Goal: Task Accomplishment & Management: Use online tool/utility

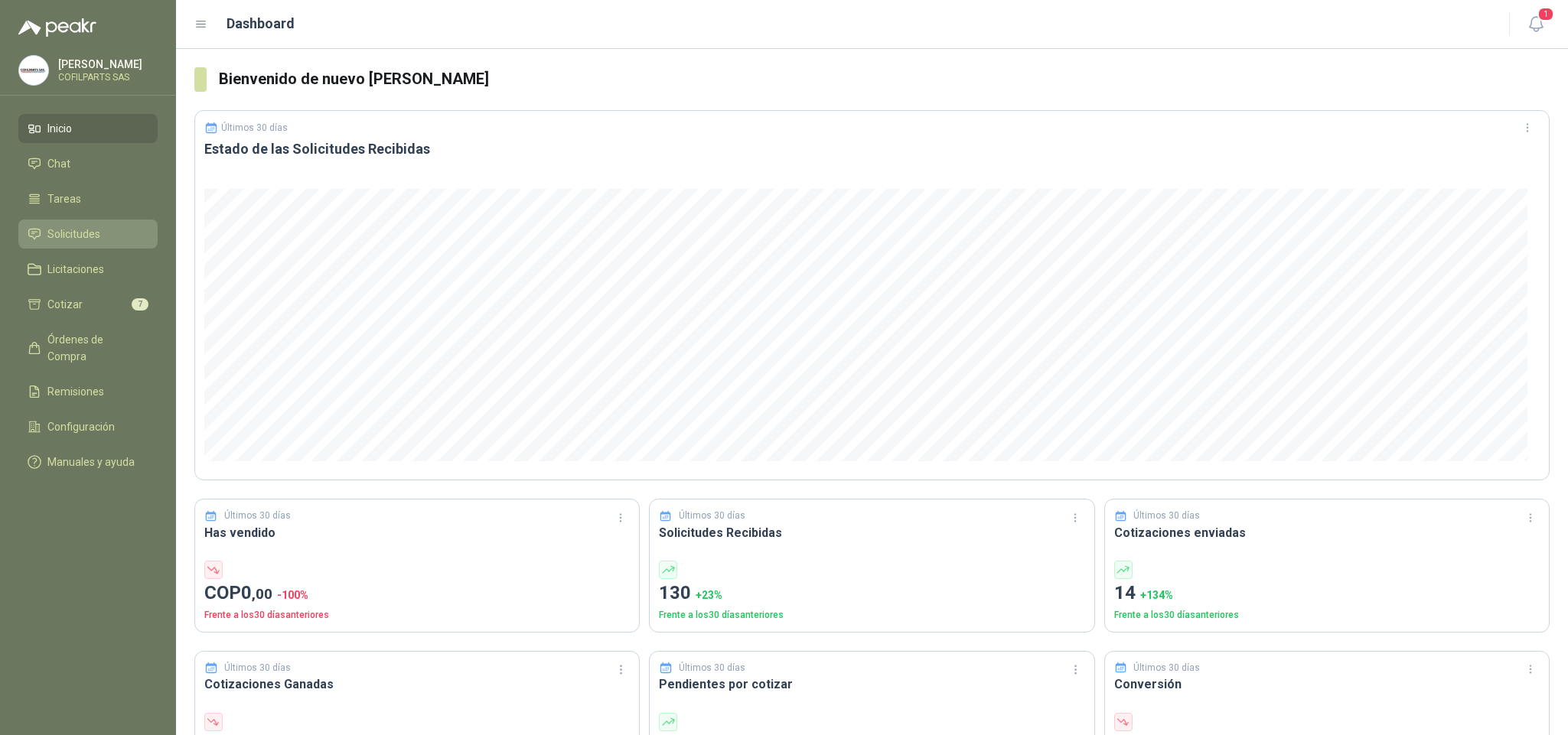
click at [72, 232] on span "Solicitudes" at bounding box center [73, 233] width 53 height 16
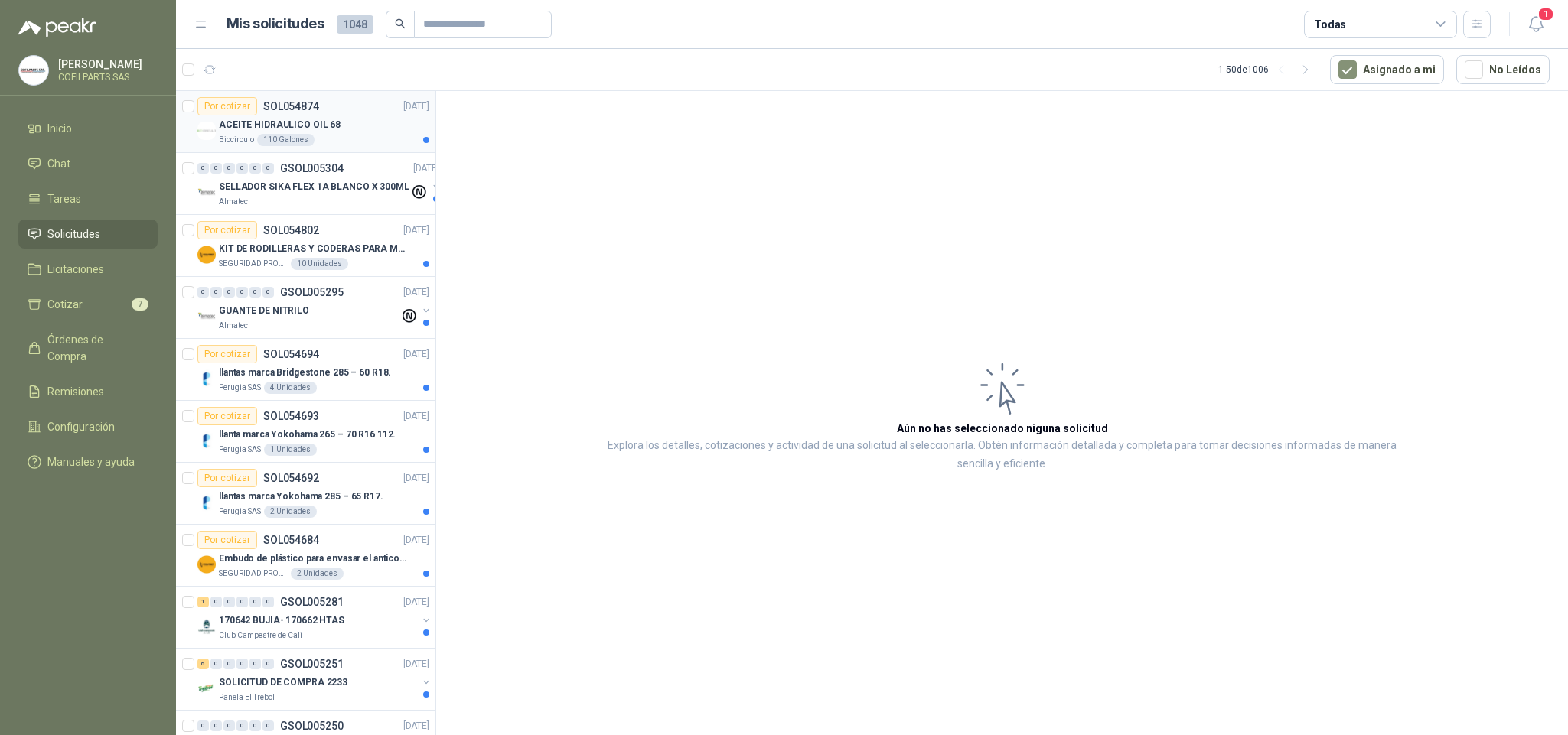
click at [292, 112] on p "SOL054874" at bounding box center [291, 106] width 56 height 11
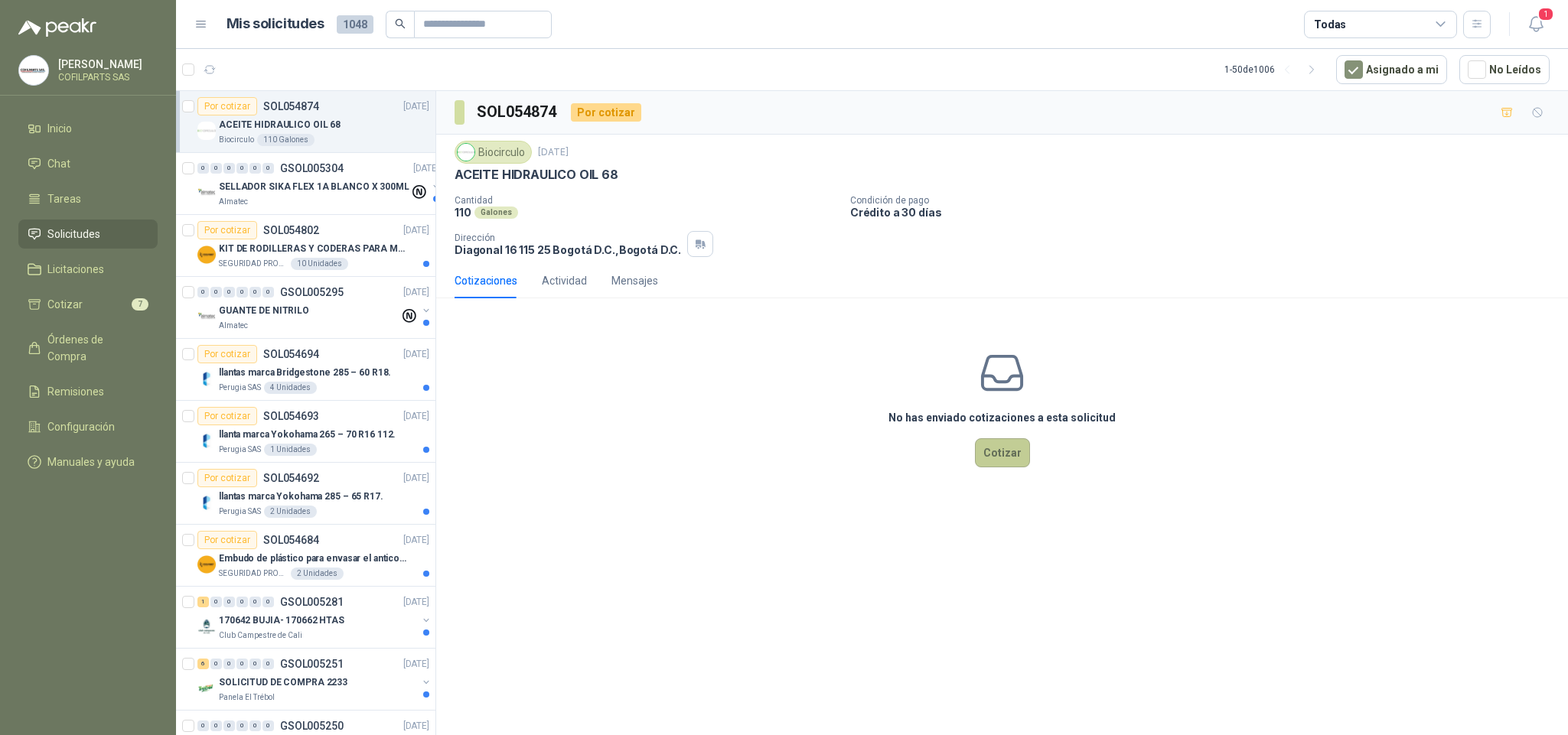
click at [1004, 459] on button "Cotizar" at bounding box center [1002, 453] width 55 height 29
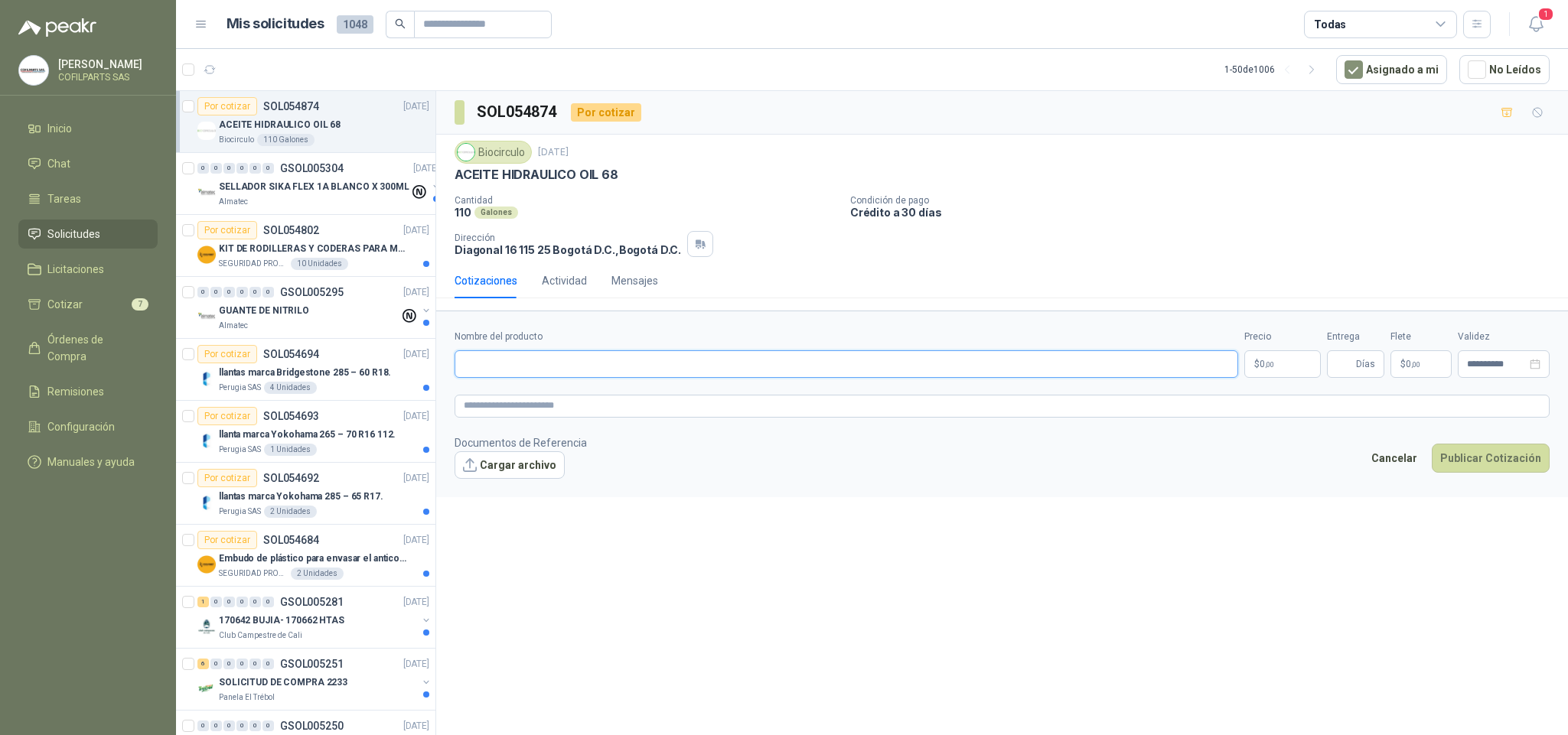
click at [527, 366] on input "Nombre del producto" at bounding box center [846, 364] width 783 height 28
type input "**********"
click at [1291, 379] on body "[PERSON_NAME] COFILPARTS SAS Inicio Chat Tareas Solicitudes Licitaciones Cotiza…" at bounding box center [784, 367] width 1568 height 735
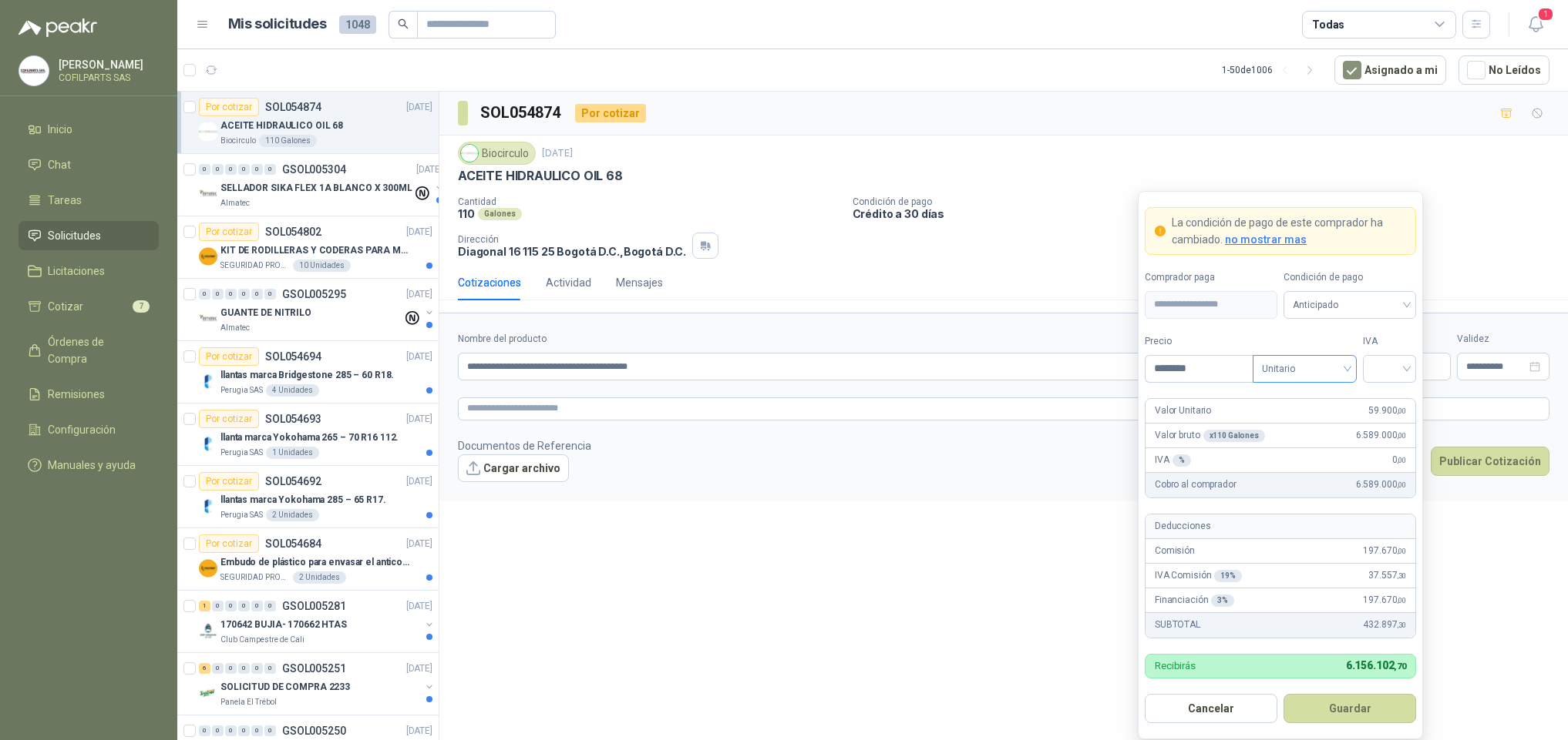
click at [1344, 370] on span "Unitario" at bounding box center [1304, 370] width 85 height 23
type input "********"
click at [1323, 425] on div "Unitario con IVA" at bounding box center [1305, 426] width 80 height 16
click at [1400, 370] on input "search" at bounding box center [1389, 368] width 35 height 23
click at [1381, 449] on div "0%" at bounding box center [1388, 451] width 28 height 16
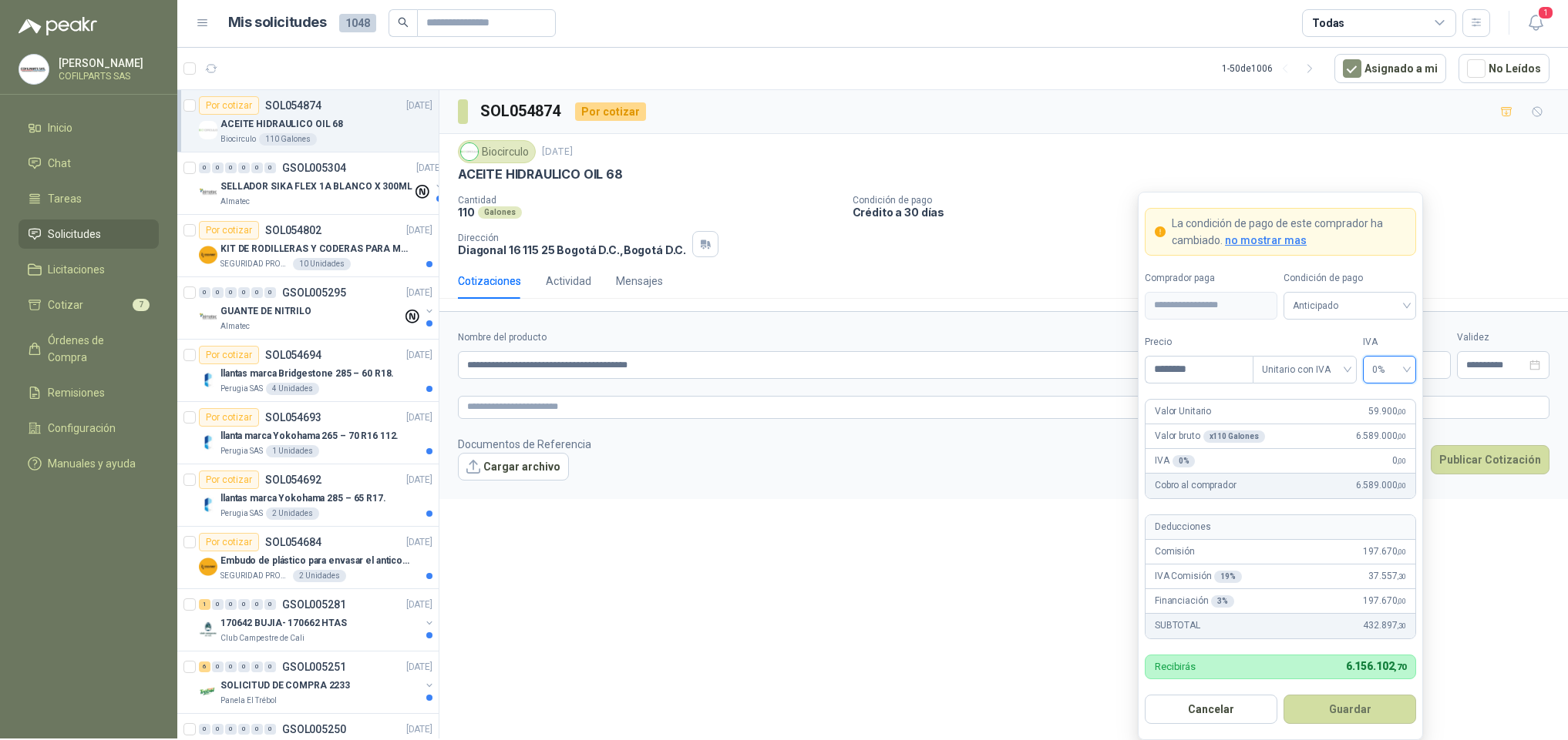
scroll to position [5, 0]
click at [1247, 242] on span "no mostrar mas" at bounding box center [1265, 240] width 82 height 13
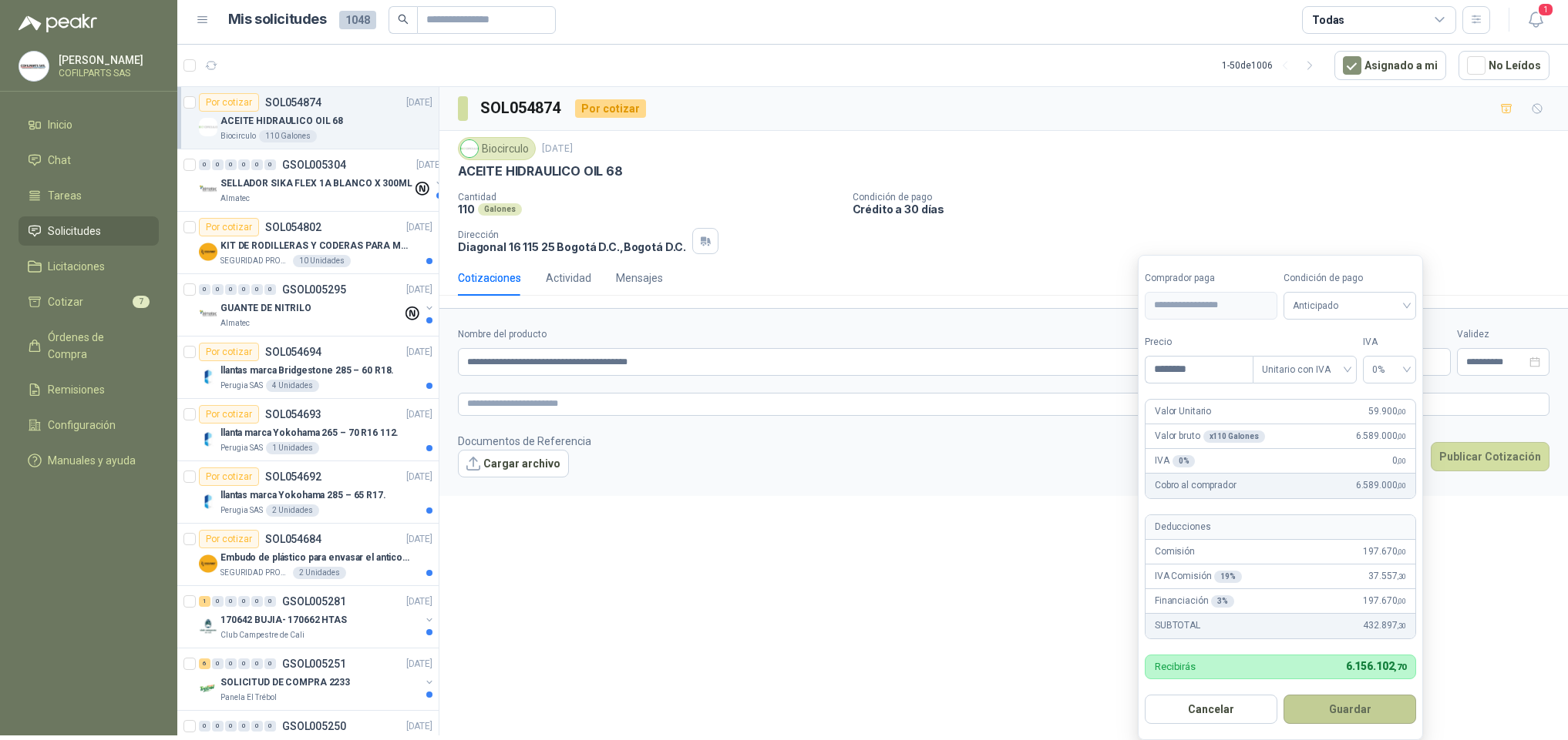
click at [1357, 710] on button "Guardar" at bounding box center [1350, 710] width 133 height 29
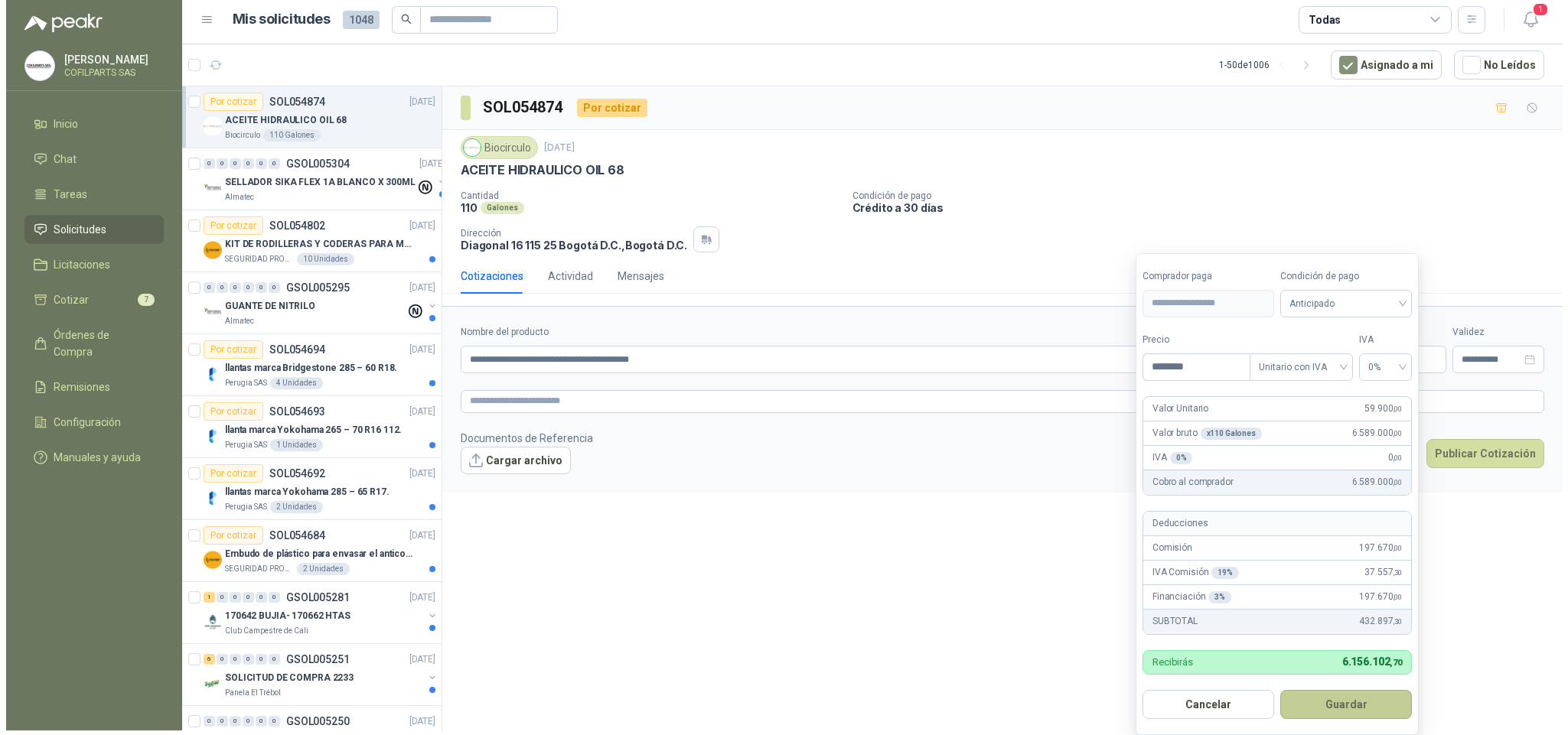
scroll to position [0, 0]
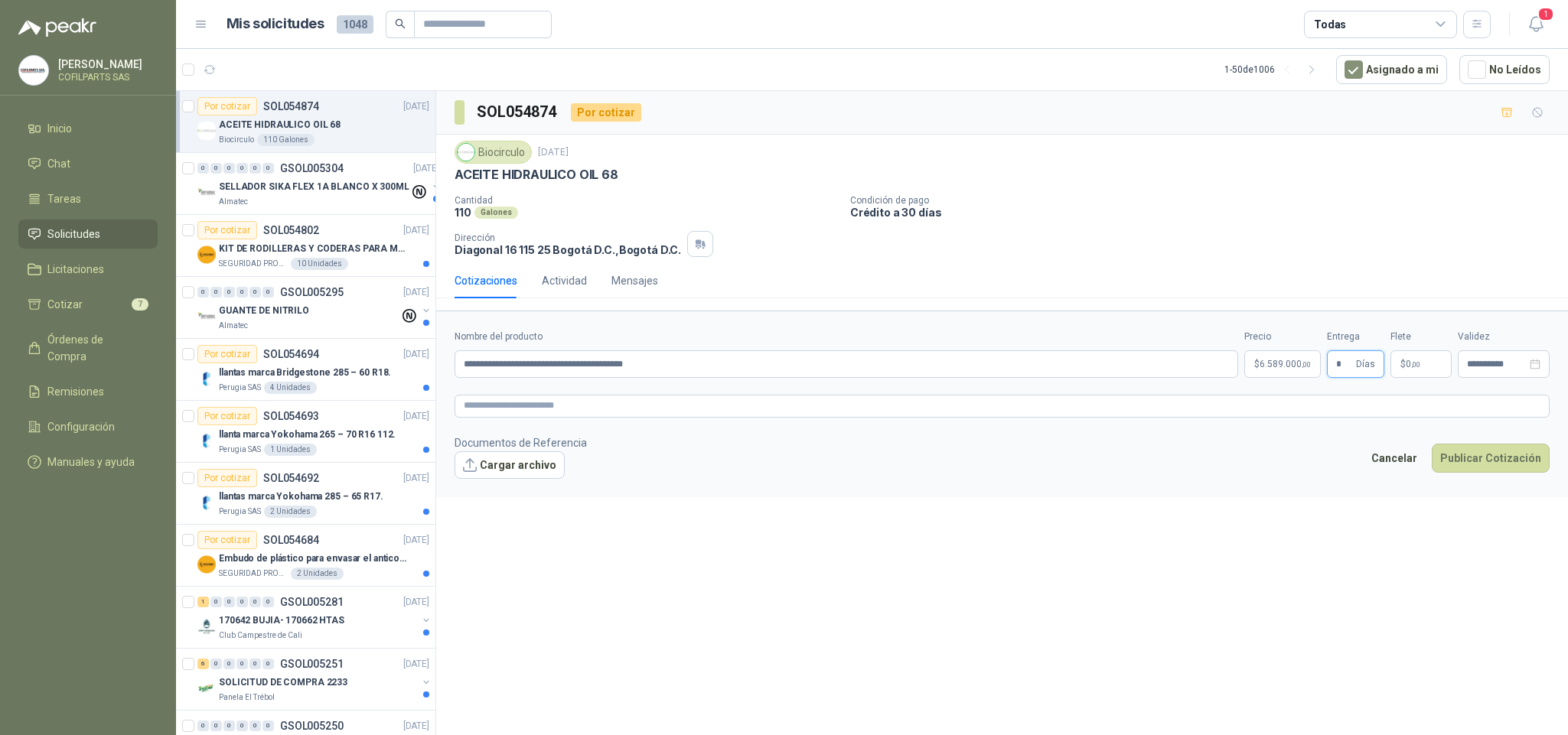
type input "*"
click at [1424, 368] on p "$ 0 ,00" at bounding box center [1421, 364] width 62 height 28
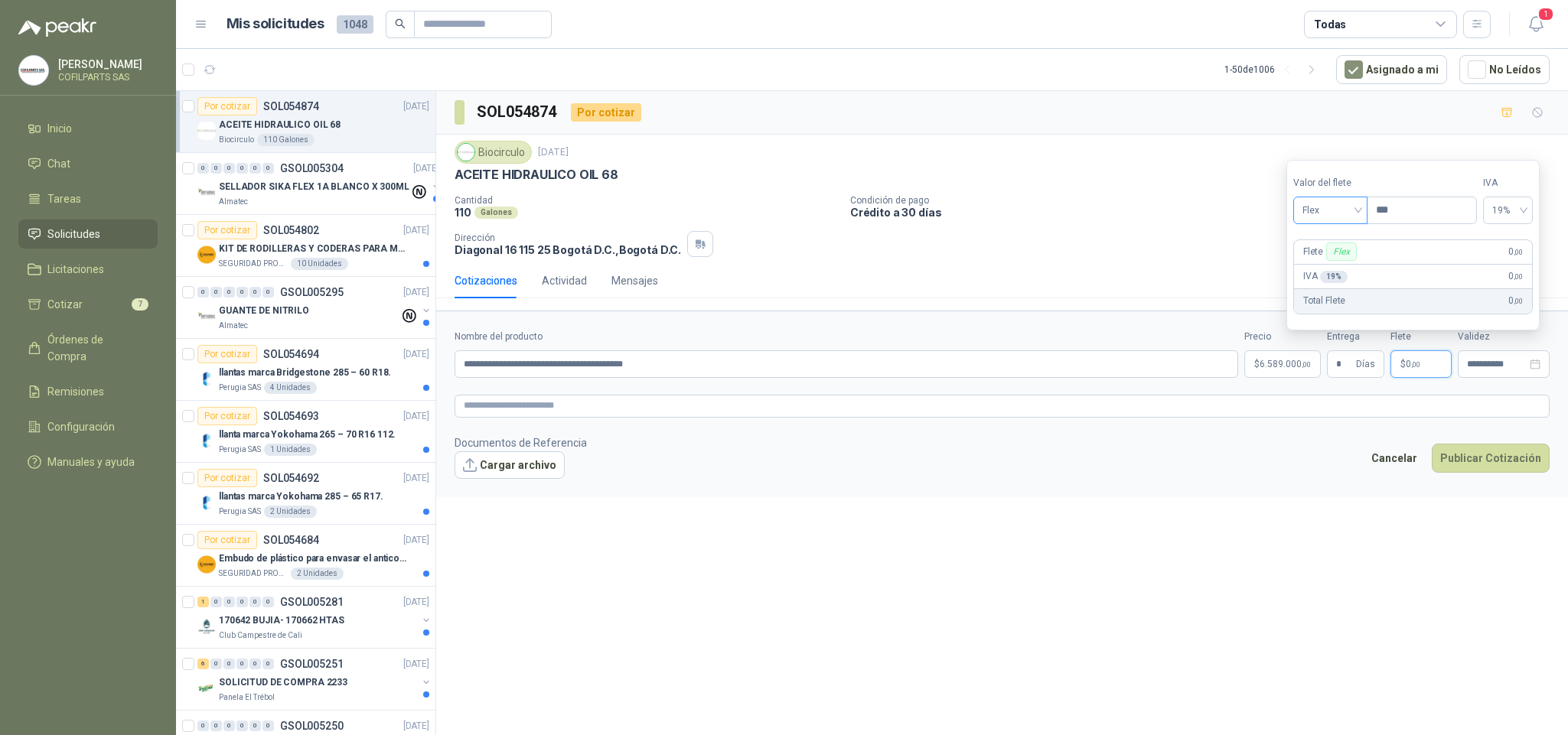
click at [1364, 205] on div "Flex" at bounding box center [1329, 210] width 74 height 28
click at [1342, 260] on div "Incluido" at bounding box center [1333, 266] width 56 height 16
click at [1477, 377] on div "**********" at bounding box center [1503, 364] width 91 height 28
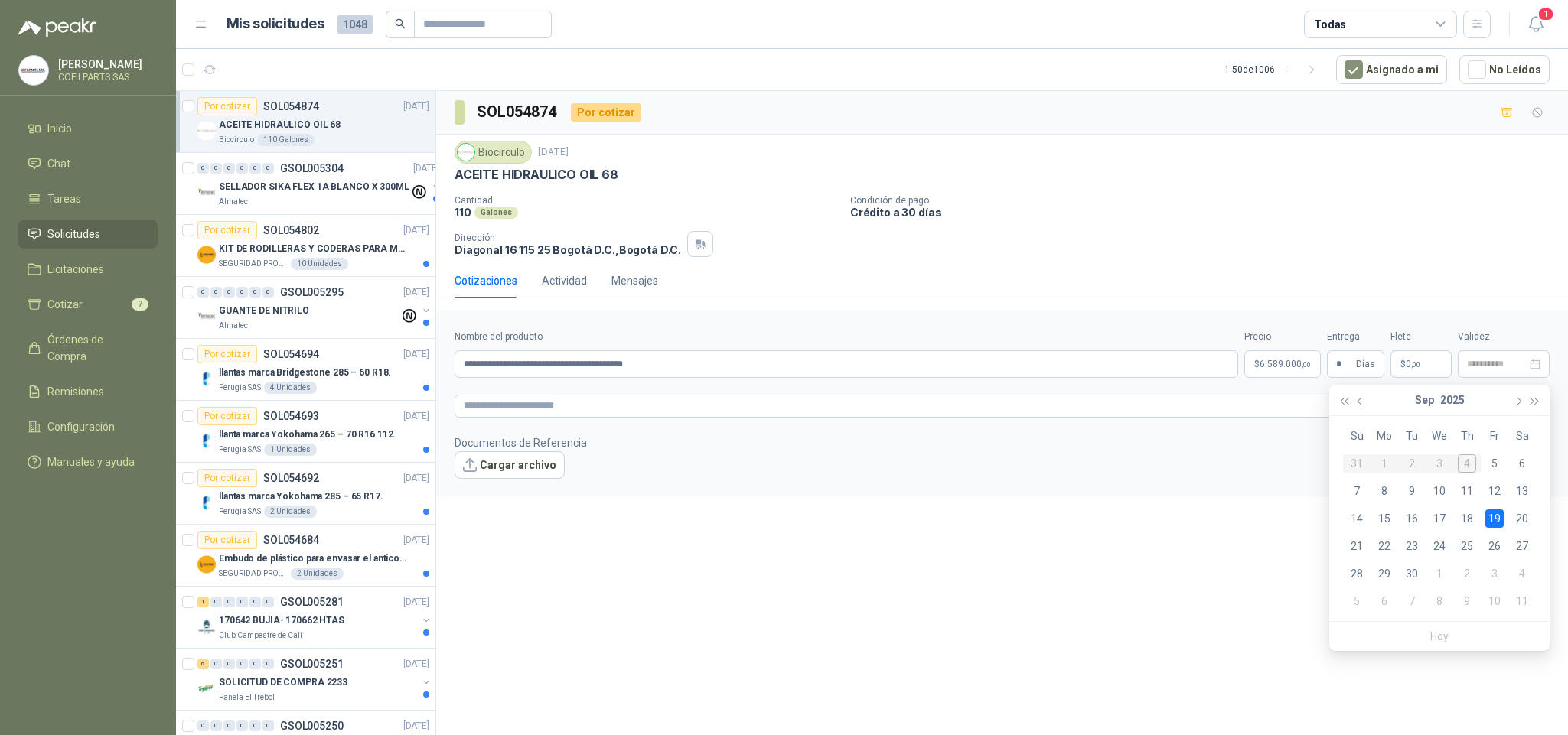
click at [1490, 519] on div "19" at bounding box center [1494, 518] width 18 height 18
type input "**********"
click at [1494, 471] on button "Publicar Cotización" at bounding box center [1490, 459] width 118 height 29
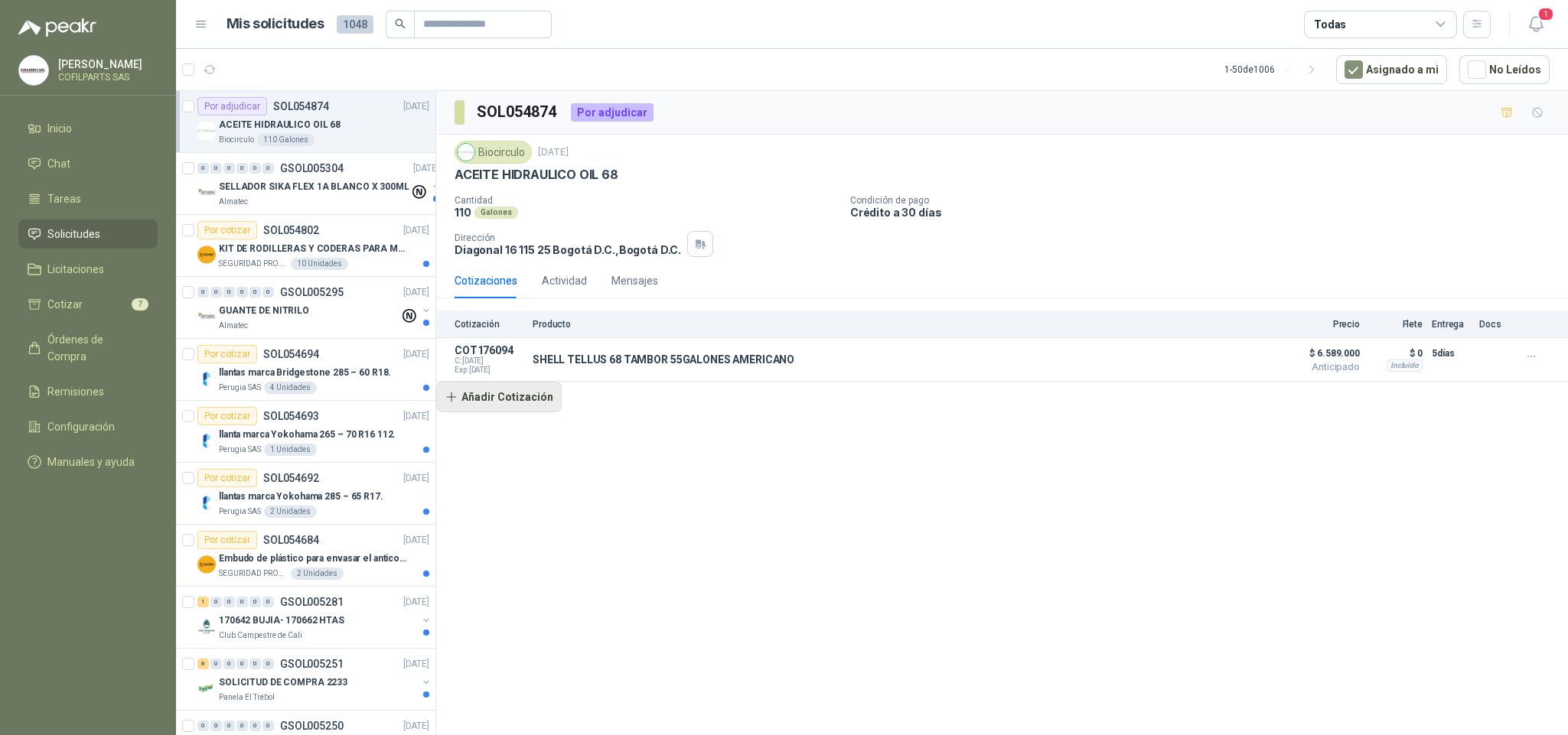
click at [531, 397] on button "Añadir Cotización" at bounding box center [499, 397] width 125 height 31
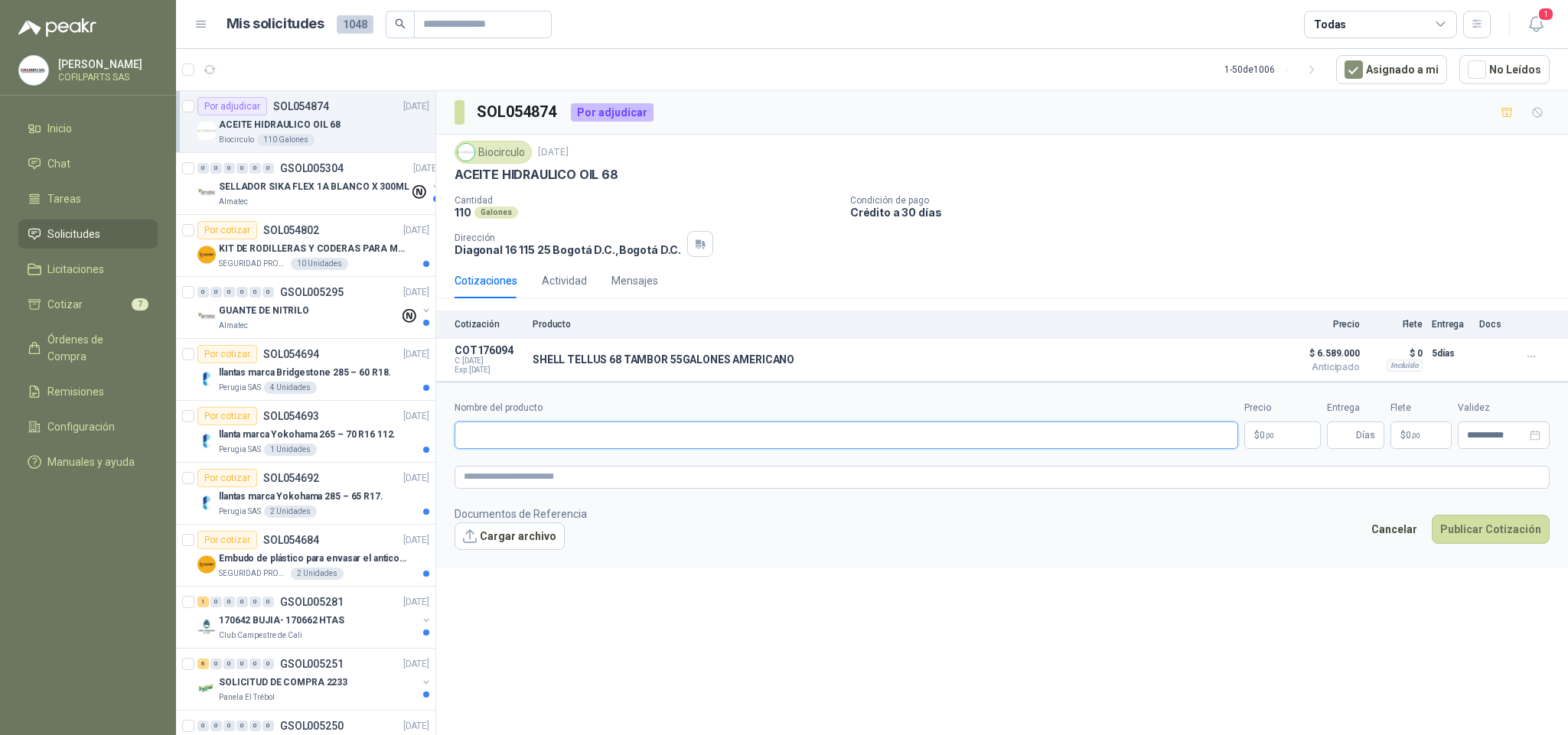
click at [558, 439] on input "Nombre del producto" at bounding box center [846, 435] width 783 height 28
click at [535, 437] on input "Nombre del producto" at bounding box center [846, 435] width 783 height 28
type input "**********"
click at [1284, 434] on body "[PERSON_NAME] COFILPARTS SAS Inicio Chat Tareas Solicitudes Licitaciones Cotiza…" at bounding box center [784, 367] width 1568 height 735
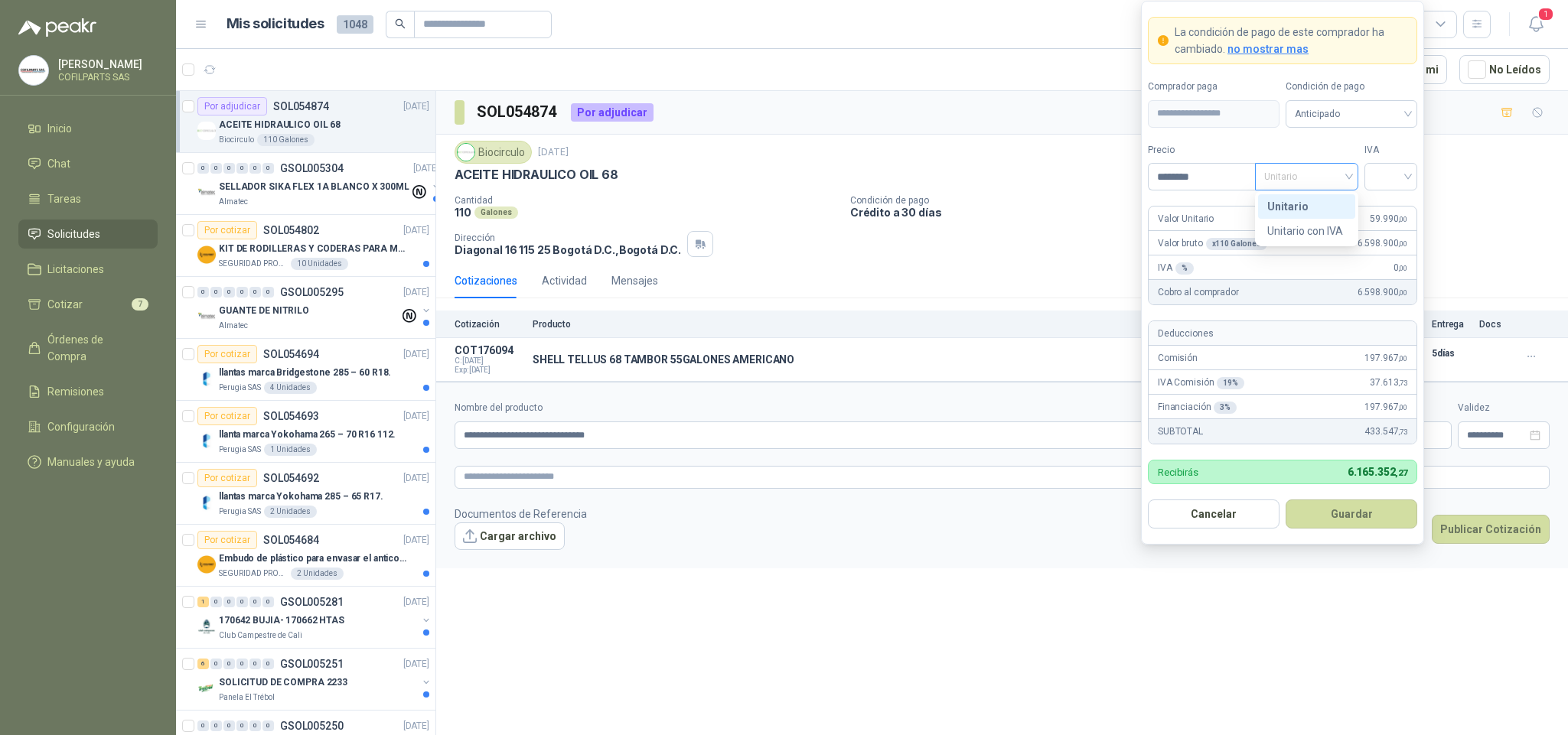
click at [1350, 175] on div "Unitario" at bounding box center [1306, 176] width 103 height 28
type input "********"
click at [1319, 230] on div "Unitario con IVA" at bounding box center [1306, 230] width 79 height 16
click at [1407, 170] on input "search" at bounding box center [1391, 175] width 35 height 23
click at [1390, 262] on div "0%" at bounding box center [1390, 255] width 28 height 16
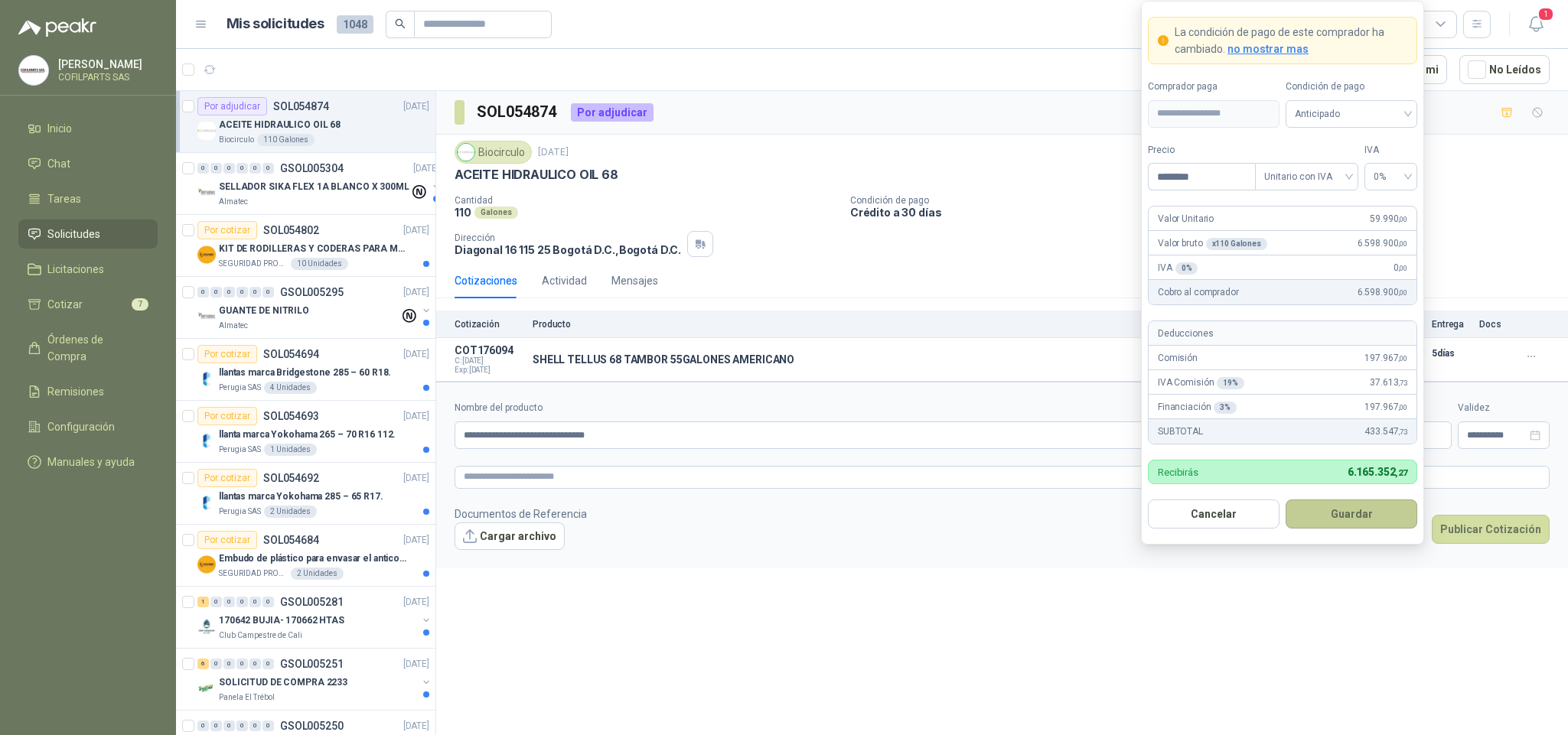
click at [1364, 512] on button "Guardar" at bounding box center [1351, 514] width 132 height 29
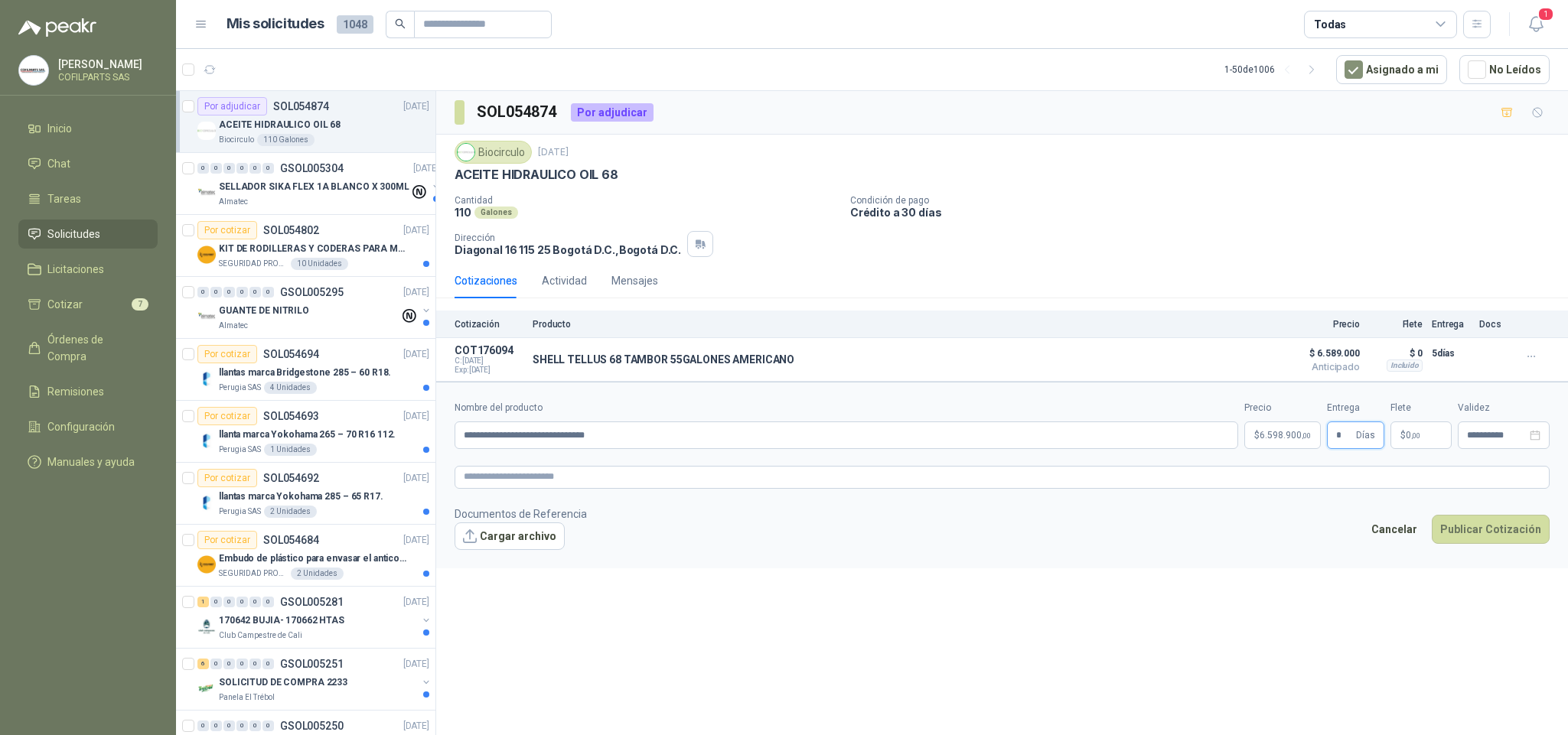
type input "*"
click at [1427, 441] on p "$ 0 ,00" at bounding box center [1421, 435] width 62 height 28
click at [1364, 281] on div "Flex" at bounding box center [1329, 282] width 74 height 28
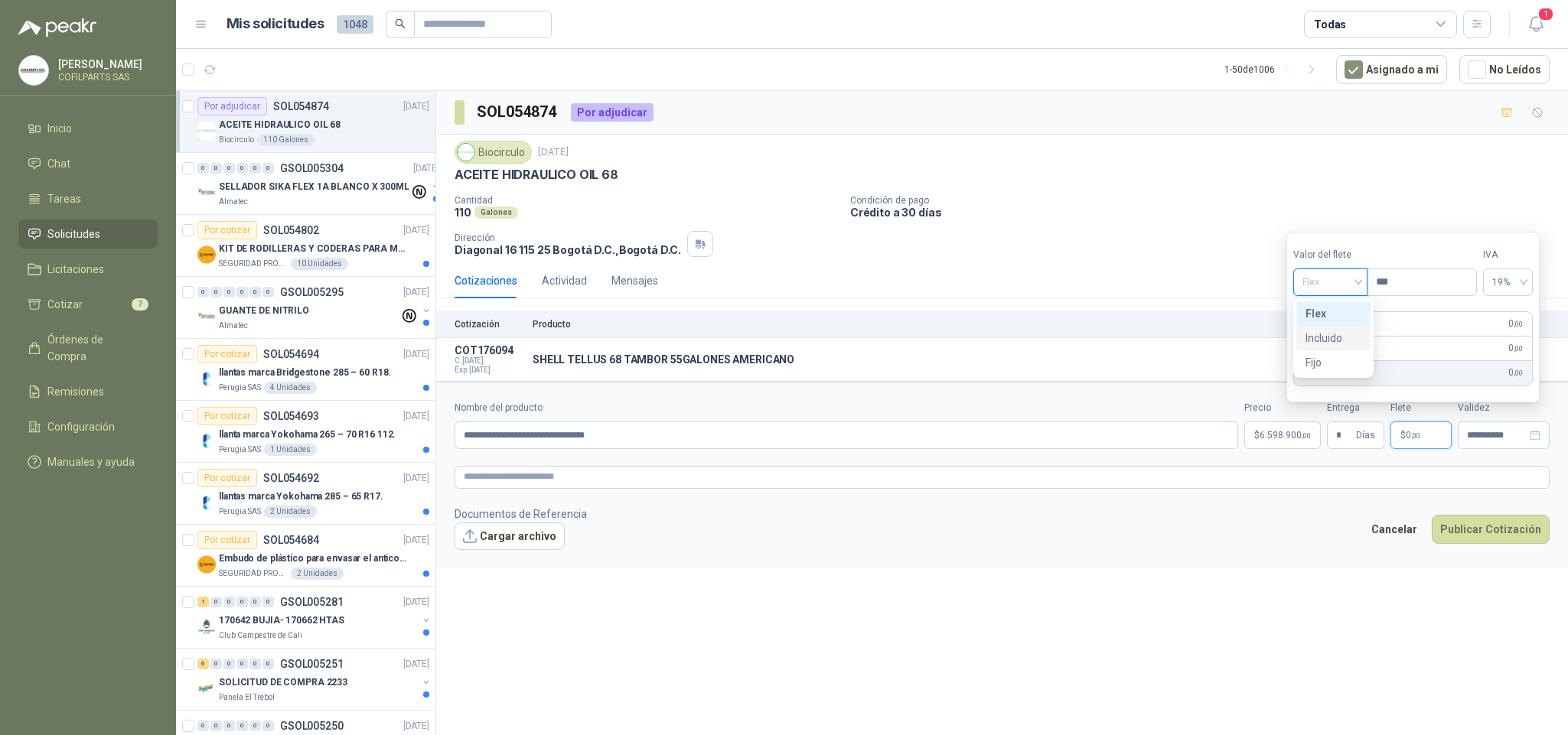
click at [1346, 342] on div "Incluido" at bounding box center [1333, 337] width 56 height 16
click at [1368, 285] on div "Incluido" at bounding box center [1328, 282] width 77 height 28
click at [1329, 333] on div "Incluido" at bounding box center [1331, 337] width 59 height 16
click at [1354, 514] on footer "Documentos de Referencia Cargar archivo Cancelar Publicar Cotización" at bounding box center [1002, 528] width 1095 height 44
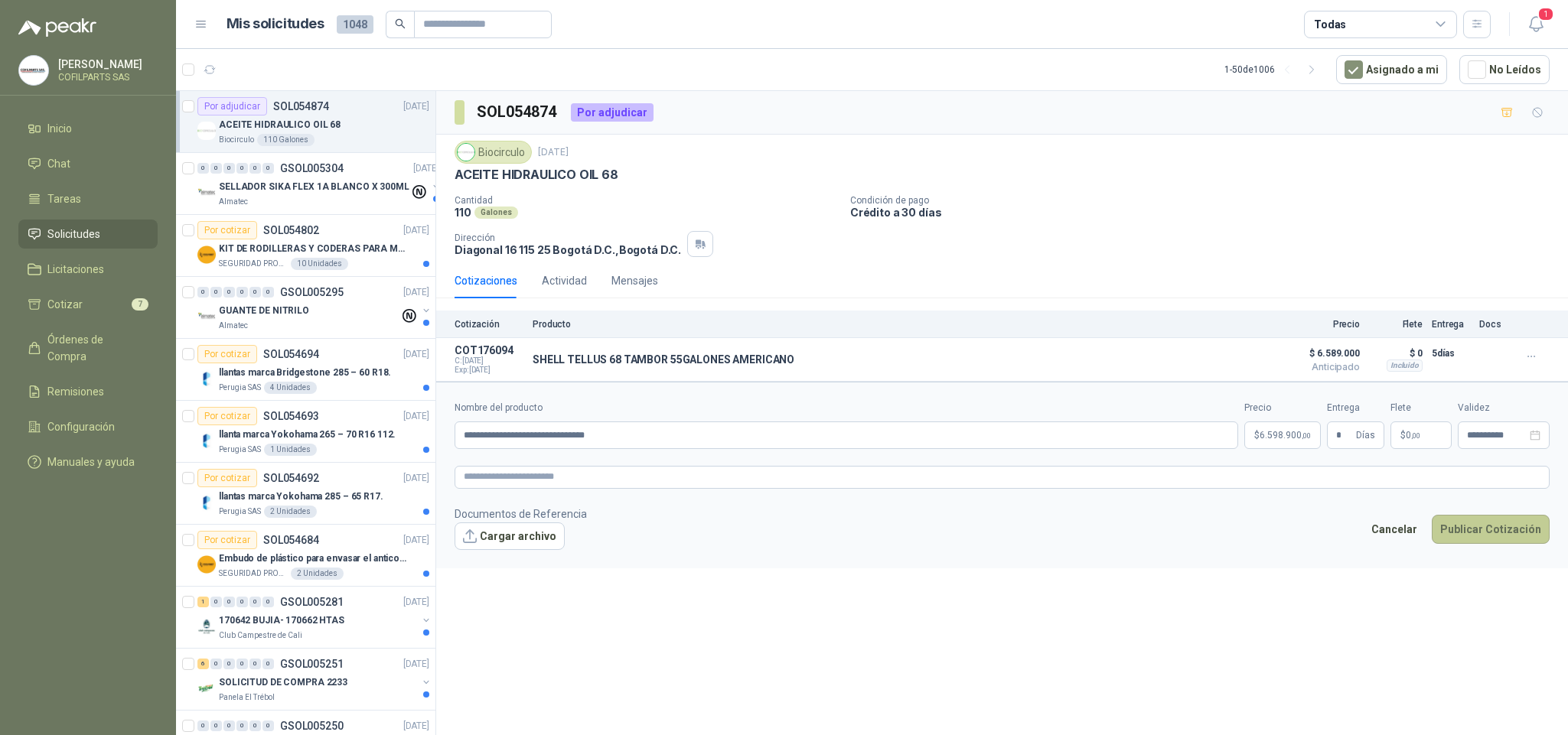
click at [1474, 541] on button "Publicar Cotización" at bounding box center [1490, 530] width 118 height 29
